Goal: Task Accomplishment & Management: Complete application form

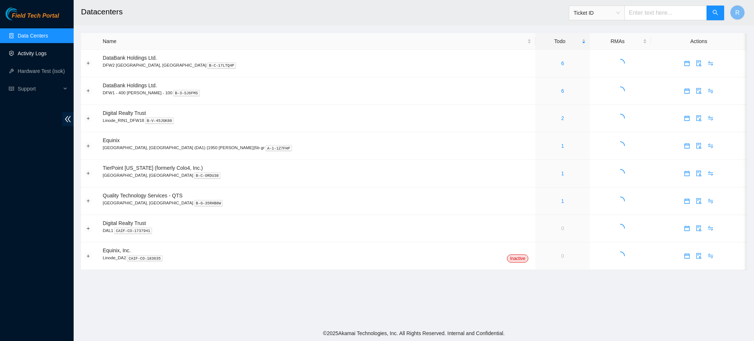
click at [39, 50] on link "Activity Logs" at bounding box center [32, 53] width 29 height 6
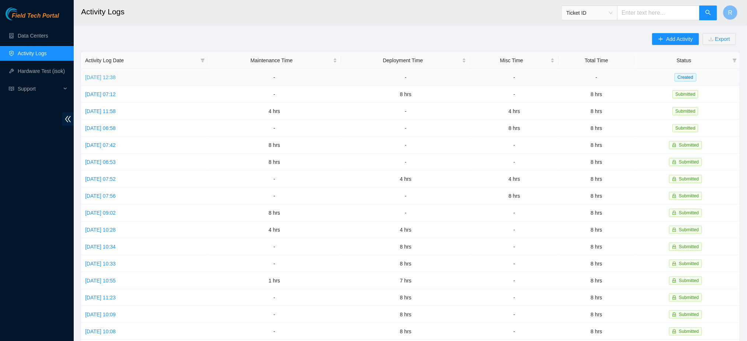
click at [116, 79] on link "[DATE] 12:38" at bounding box center [100, 77] width 31 height 6
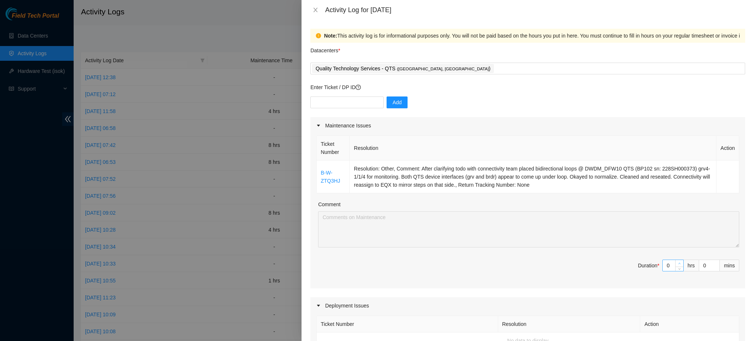
type input "1"
click at [678, 263] on icon "up" at bounding box center [679, 263] width 3 height 3
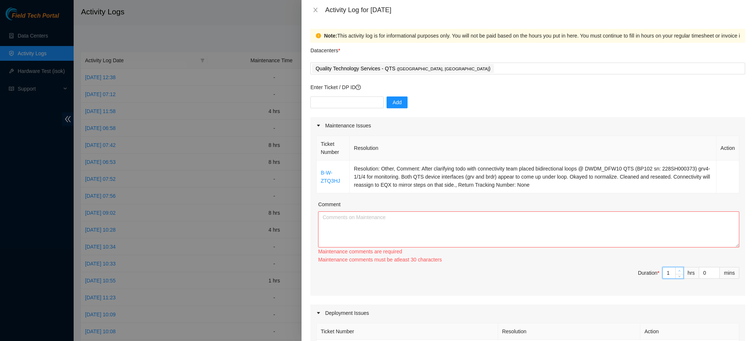
type input "2"
click at [678, 270] on icon "up" at bounding box center [679, 271] width 3 height 3
click at [673, 263] on div "Ticket Number Resolution Action B-W-ZTQ3HJ Resolution: Other, Comment: After cl…" at bounding box center [527, 215] width 435 height 162
type input "3"
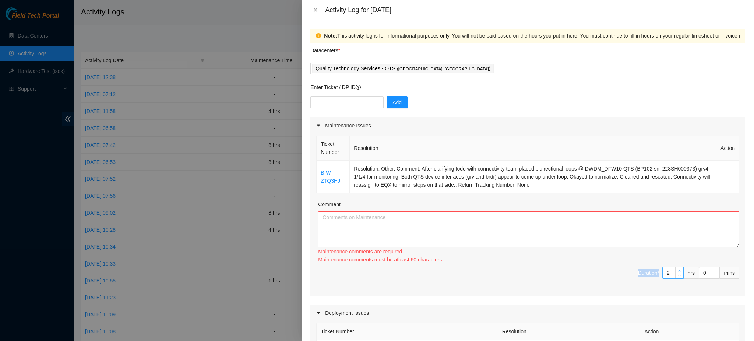
type input "3"
click at [678, 271] on icon "up" at bounding box center [679, 271] width 3 height 3
type input "4"
click at [675, 271] on div at bounding box center [679, 272] width 8 height 11
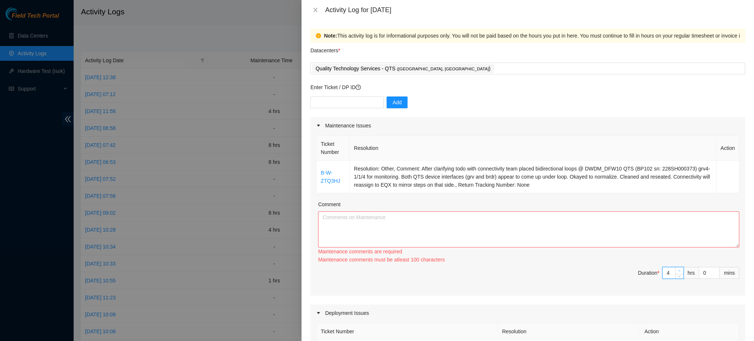
type input "3"
click at [678, 274] on span "down" at bounding box center [680, 276] width 4 height 4
type input "4"
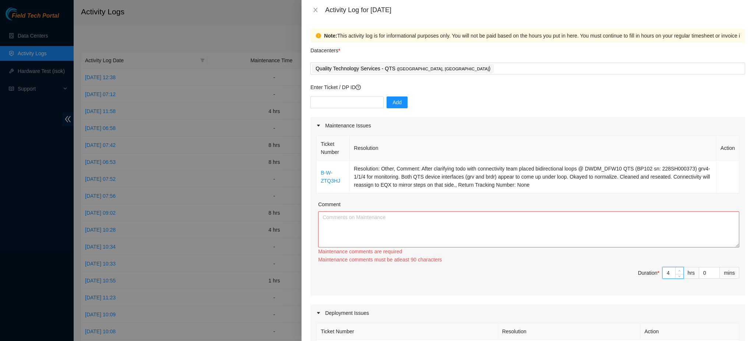
click at [675, 270] on span "Increase Value" at bounding box center [679, 270] width 8 height 7
type input "5"
click at [678, 270] on icon "up" at bounding box center [679, 271] width 3 height 3
type input "6"
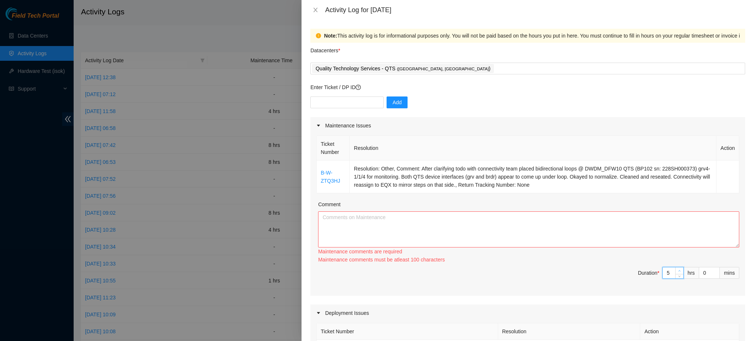
type input "6"
click at [678, 270] on icon "up" at bounding box center [679, 271] width 3 height 3
type input "7"
click at [678, 270] on icon "up" at bounding box center [679, 271] width 3 height 3
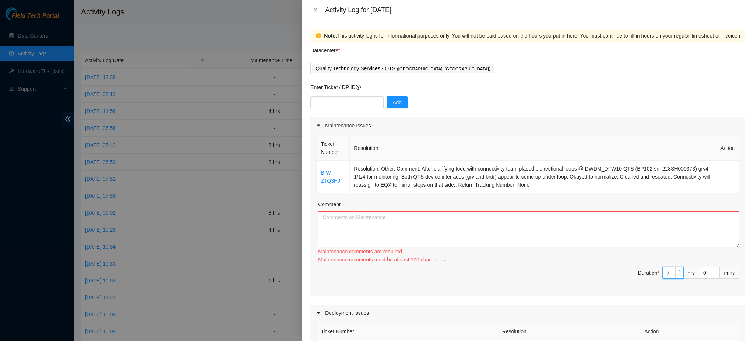
type input "8"
click at [678, 270] on icon "up" at bounding box center [679, 271] width 3 height 3
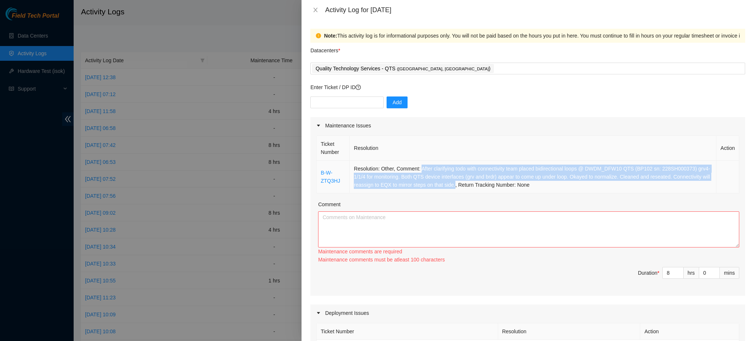
drag, startPoint x: 421, startPoint y: 167, endPoint x: 492, endPoint y: 187, distance: 74.4
click at [492, 187] on td "Resolution: Other, Comment: After clarifying todo with connectivity team placed…" at bounding box center [533, 177] width 367 height 33
copy td "After clarifying todo with connectivity team placed bidirectional loops @ DWDM_…"
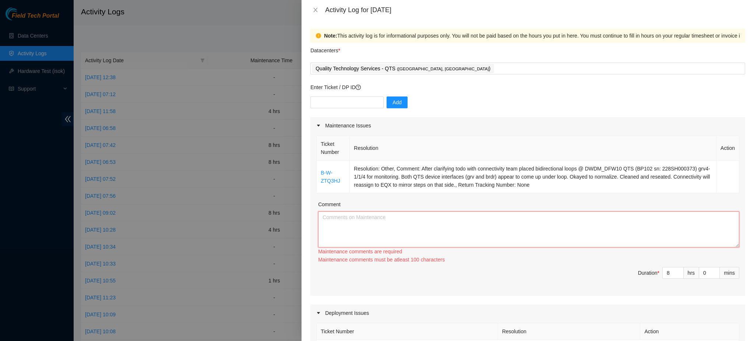
click at [412, 229] on textarea "Comment" at bounding box center [528, 229] width 421 height 36
paste textarea "After clarifying todo with connectivity team placed bidirectional loops @ DWDM_…"
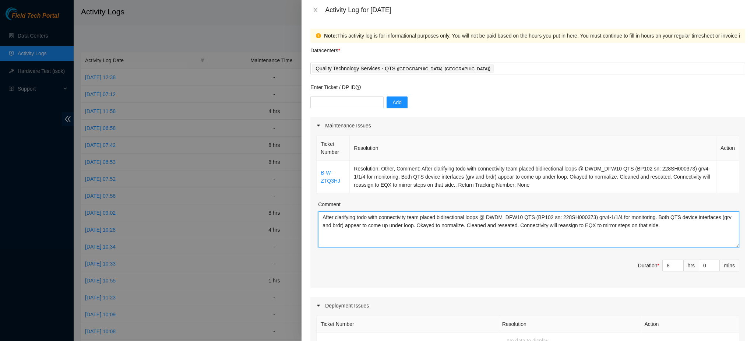
type textarea "After clarifying todo with connectivity team placed bidirectional loops @ DWDM_…"
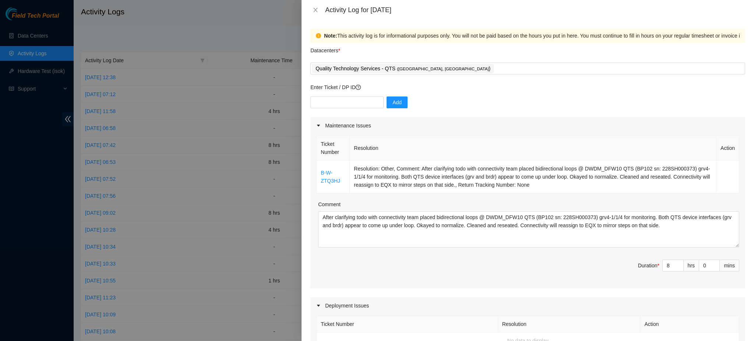
click at [580, 105] on div "Add" at bounding box center [527, 106] width 435 height 21
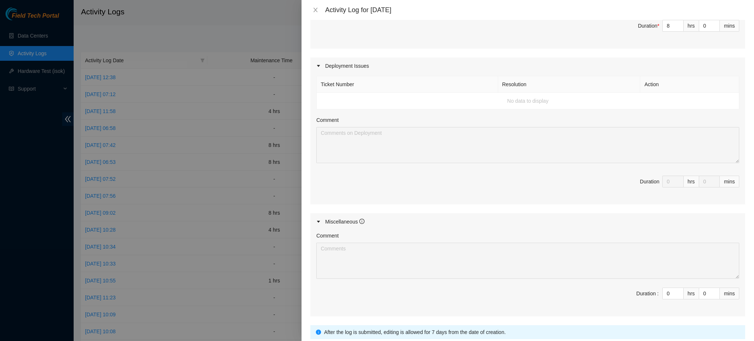
scroll to position [296, 0]
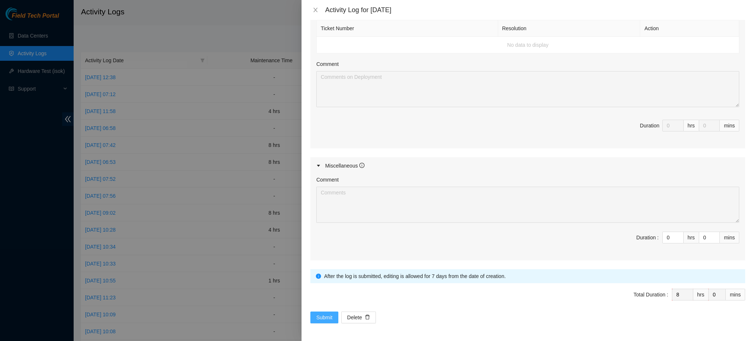
click at [332, 315] on span "Submit" at bounding box center [324, 317] width 16 height 8
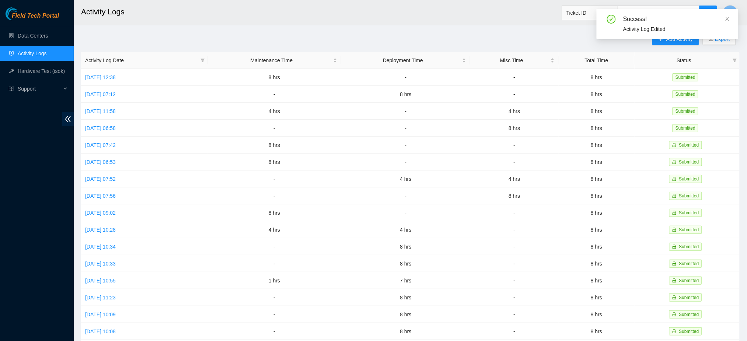
click at [674, 40] on div "Success! Activity Log Edited" at bounding box center [666, 27] width 141 height 36
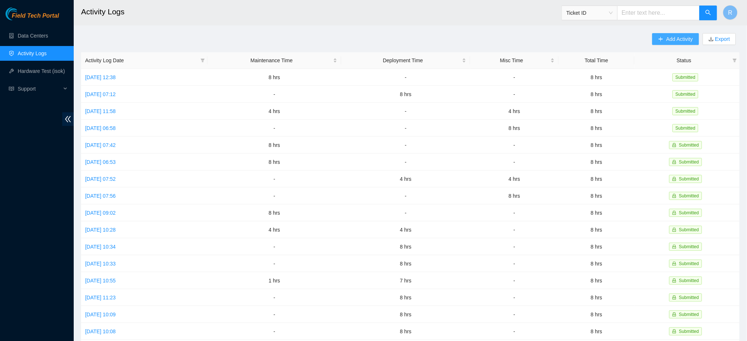
click at [671, 40] on span "Add Activity" at bounding box center [679, 39] width 27 height 8
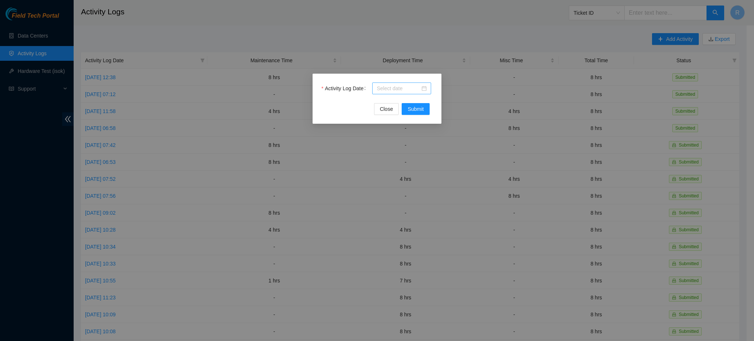
click at [425, 88] on div at bounding box center [402, 88] width 50 height 8
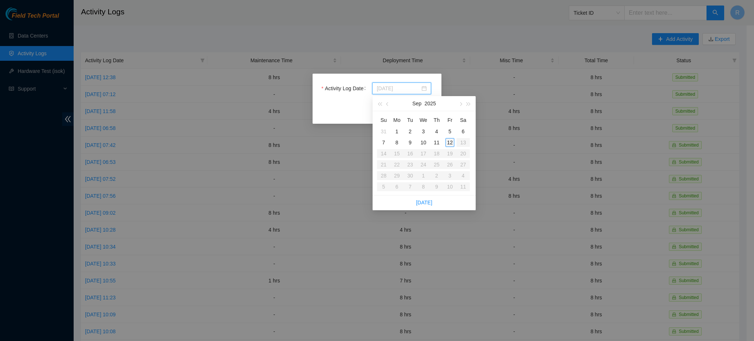
type input "[DATE]"
click at [450, 139] on div "12" at bounding box center [450, 142] width 9 height 9
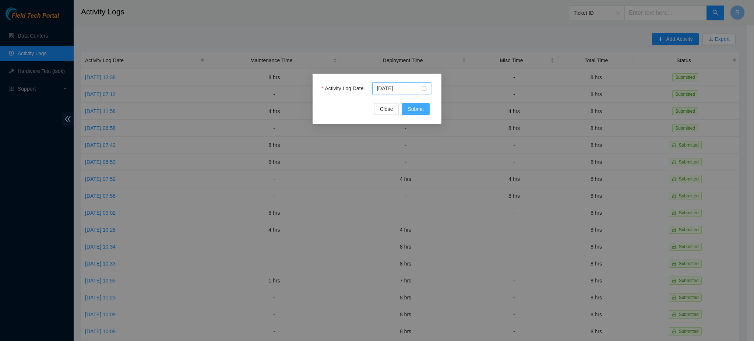
click at [423, 108] on span "Submit" at bounding box center [416, 109] width 16 height 8
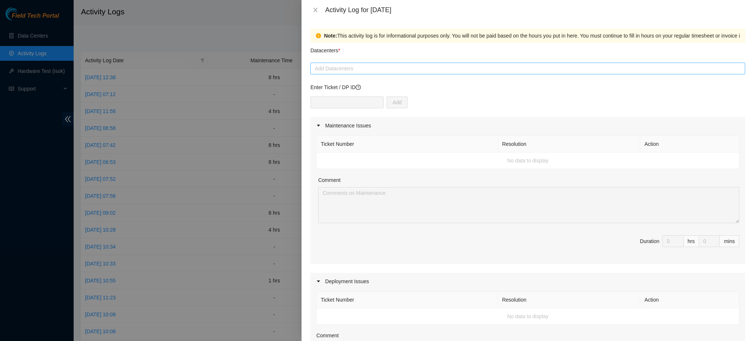
click at [366, 71] on div at bounding box center [527, 68] width 431 height 9
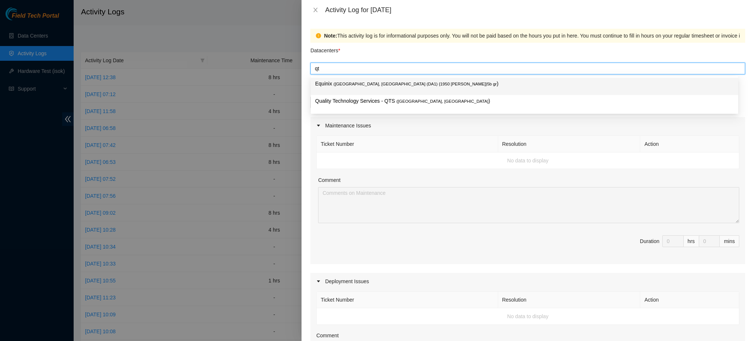
type input "qts"
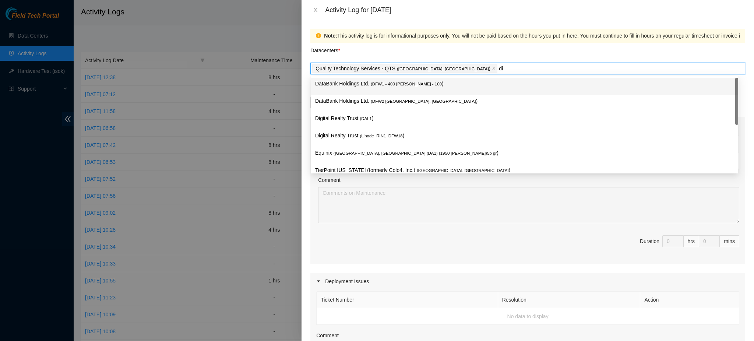
type input "dig"
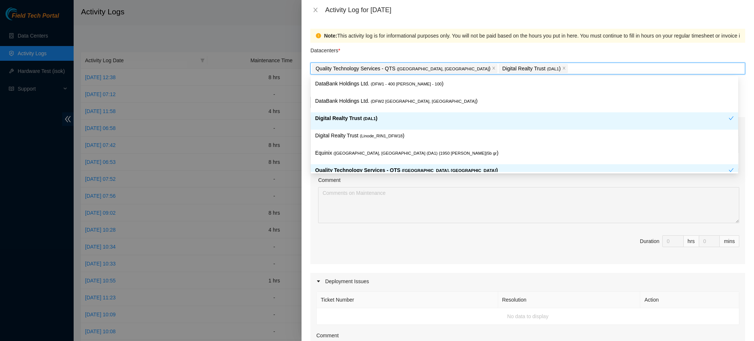
click at [396, 224] on div "Ticket Number Resolution Action No data to display Comment Duration 0 hrs 0 mins" at bounding box center [527, 199] width 435 height 130
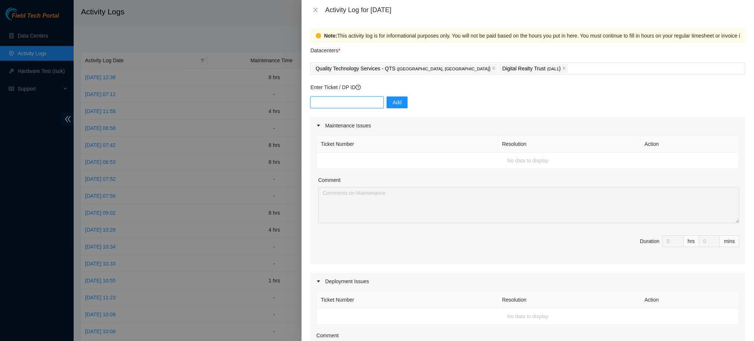
click at [351, 100] on input "text" at bounding box center [346, 102] width 73 height 12
paste input "DP68334"
type input "DP68334"
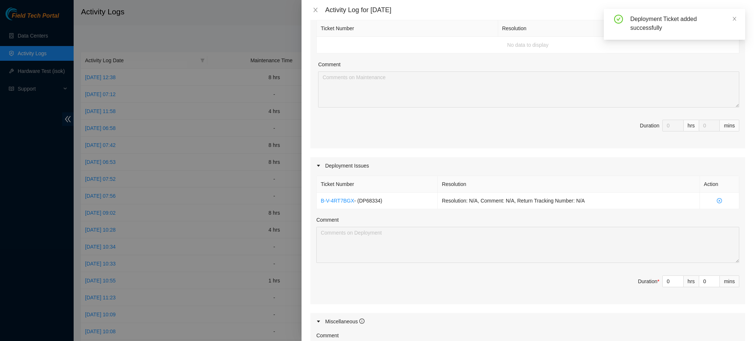
scroll to position [118, 0]
type input "1"
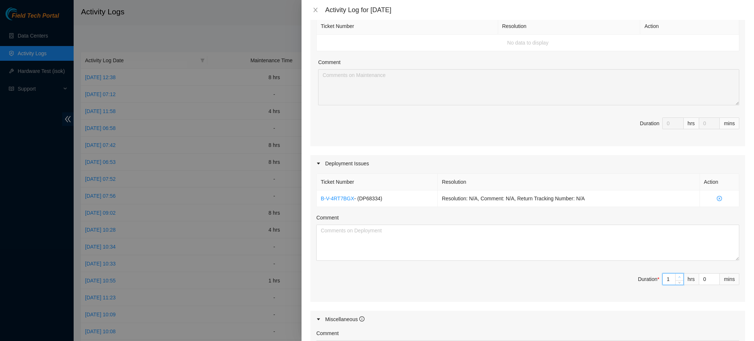
click at [679, 277] on icon "up" at bounding box center [680, 277] width 2 height 1
type input "2"
click at [679, 277] on icon "up" at bounding box center [680, 277] width 2 height 1
type input "3"
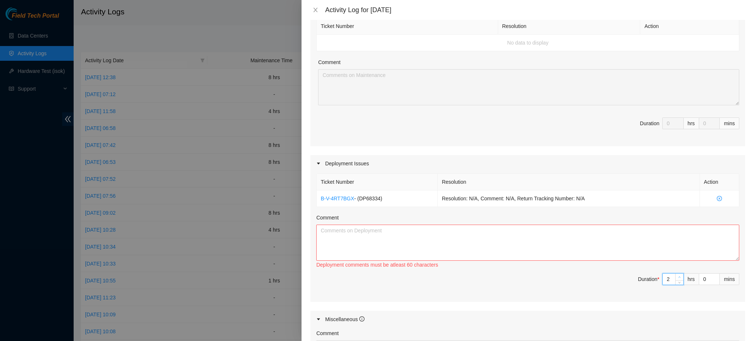
type input "3"
click at [679, 277] on icon "up" at bounding box center [680, 277] width 2 height 1
type input "4"
click at [679, 277] on icon "up" at bounding box center [680, 277] width 2 height 1
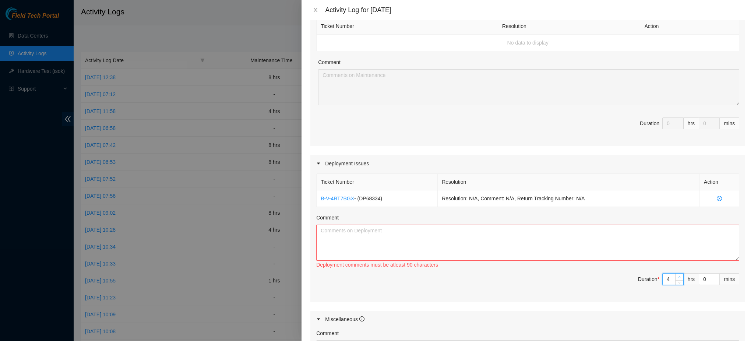
type input "5"
click at [679, 277] on icon "up" at bounding box center [680, 277] width 2 height 1
type input "6"
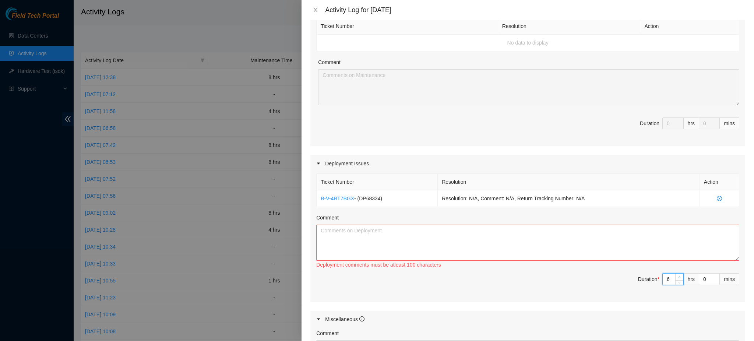
click at [679, 277] on icon "up" at bounding box center [680, 277] width 2 height 1
type input "7"
click at [679, 277] on icon "up" at bounding box center [680, 277] width 2 height 1
type input "8"
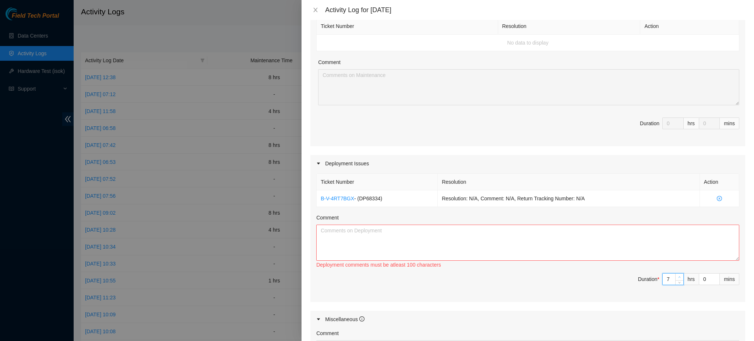
type input "8"
click at [679, 277] on icon "up" at bounding box center [680, 277] width 2 height 1
click at [475, 236] on textarea "Comment" at bounding box center [527, 243] width 423 height 36
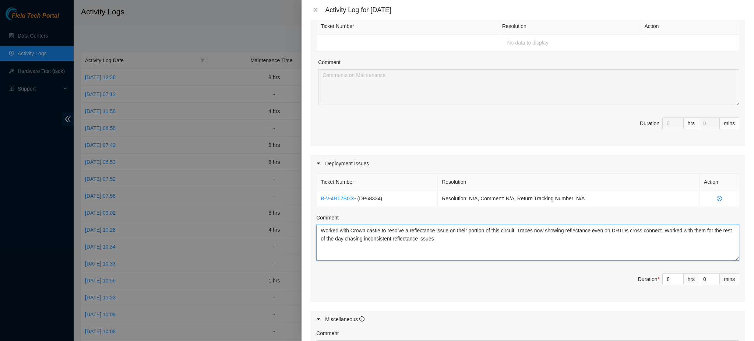
click at [466, 237] on textarea "Worked with Crown castle to resolve a reflectance issue on their portion of thi…" at bounding box center [527, 243] width 423 height 36
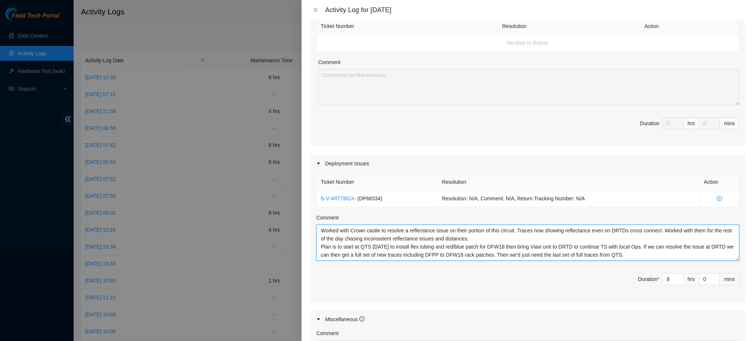
type textarea "Worked with Crown castle to resolve a reflectance issue on their portion of thi…"
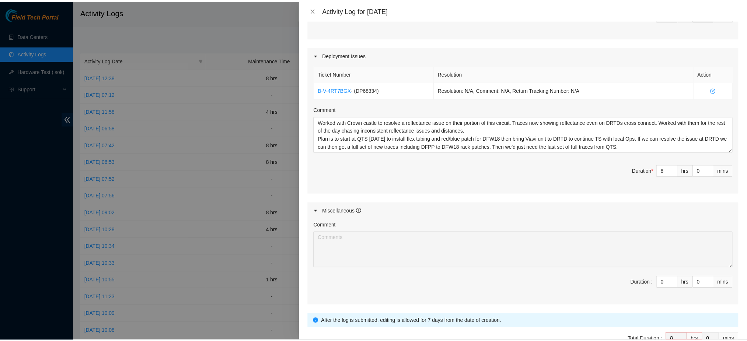
scroll to position [271, 0]
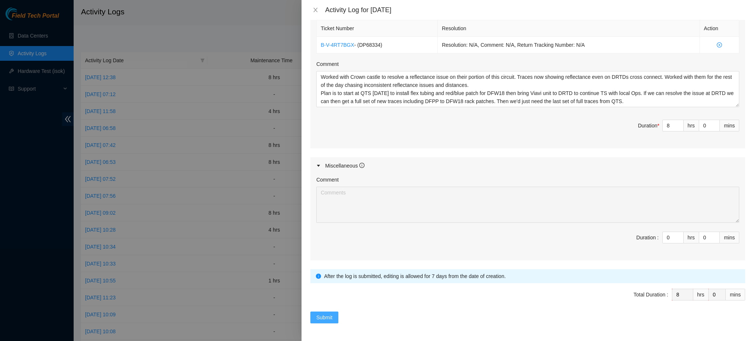
click at [317, 322] on button "Submit" at bounding box center [324, 318] width 28 height 12
